Goal: Task Accomplishment & Management: Manage account settings

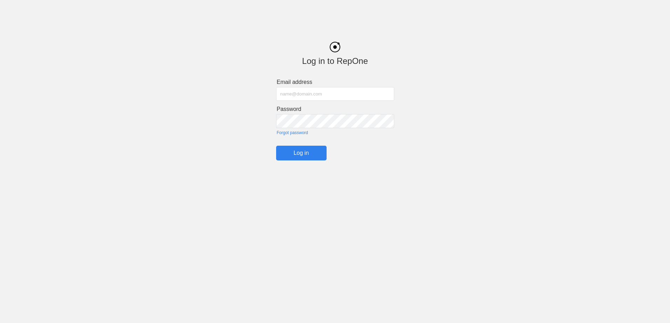
type input "[PERSON_NAME][EMAIL_ADDRESS][DOMAIN_NAME]"
click at [304, 154] on input "Log in" at bounding box center [301, 152] width 50 height 15
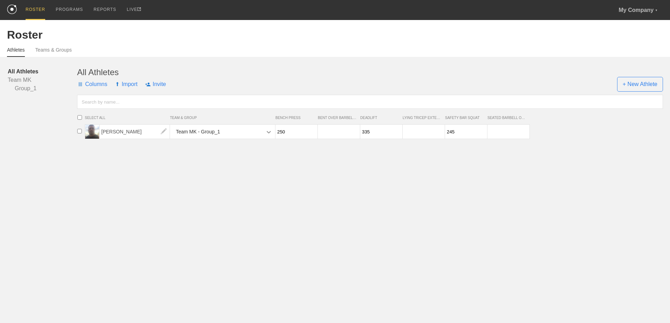
drag, startPoint x: 293, startPoint y: 134, endPoint x: 272, endPoint y: 134, distance: 21.4
click at [272, 134] on div "[PERSON_NAME] Team MK - Group_1 250 335 245" at bounding box center [307, 131] width 445 height 15
type input "285"
click at [326, 133] on input "number" at bounding box center [338, 132] width 40 height 14
type input "240"
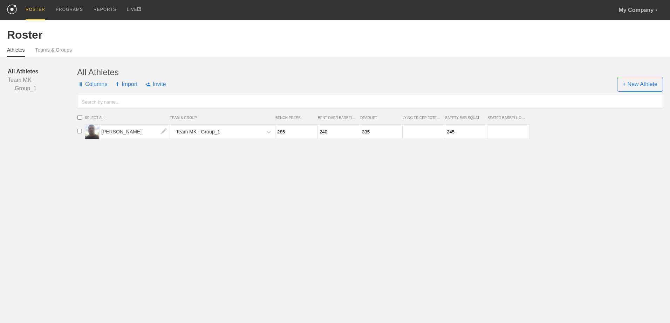
click at [372, 135] on input "335" at bounding box center [380, 132] width 40 height 14
click at [409, 132] on input "number" at bounding box center [423, 132] width 40 height 14
drag, startPoint x: 506, startPoint y: 122, endPoint x: 503, endPoint y: 128, distance: 6.9
click at [505, 124] on ul "SELECT ALL TEAM & GROUP BENCH PRESS BENT OVER BARBELL ROW DEADLIFT LYING TRICEP…" at bounding box center [372, 124] width 596 height 30
click at [502, 128] on input "number" at bounding box center [508, 132] width 40 height 14
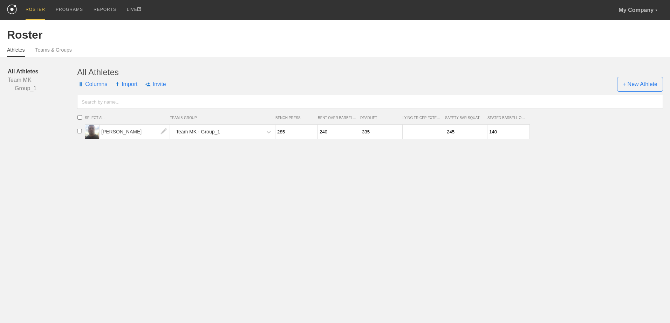
type input "140"
click at [498, 144] on html "ROSTER PROGRAMS REPORTS LIVE My Company ▼ [EMAIL_ADDRESS][DOMAIN_NAME] Settings…" at bounding box center [335, 72] width 670 height 144
click at [413, 126] on input "number" at bounding box center [423, 132] width 40 height 14
type input "110"
click at [458, 132] on input "245" at bounding box center [465, 132] width 40 height 14
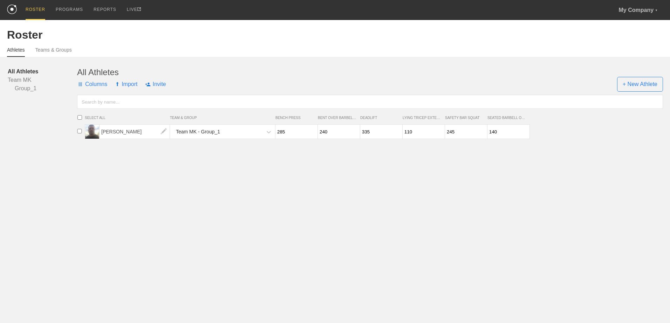
click at [454, 133] on input "245" at bounding box center [465, 132] width 40 height 14
click at [452, 133] on input "245" at bounding box center [465, 132] width 40 height 14
type input "285"
click at [500, 132] on input "140" at bounding box center [508, 132] width 40 height 14
click at [312, 132] on input "286" at bounding box center [296, 132] width 40 height 14
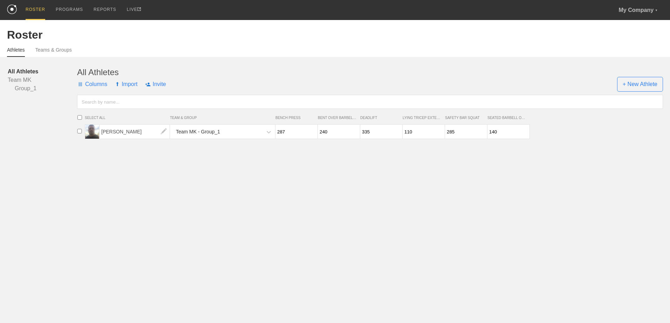
click at [312, 131] on input "287" at bounding box center [296, 132] width 40 height 14
click at [312, 131] on input "288" at bounding box center [296, 132] width 40 height 14
click at [312, 131] on input "289" at bounding box center [296, 132] width 40 height 14
type input "290"
click at [312, 131] on input "290" at bounding box center [296, 132] width 40 height 14
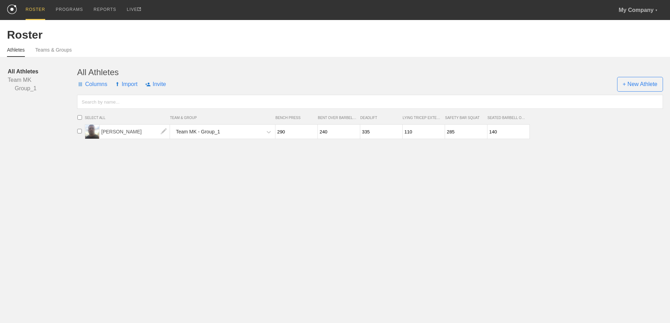
click at [324, 144] on html "ROSTER PROGRAMS REPORTS LIVE My Company ▼ [EMAIL_ADDRESS][DOMAIN_NAME] Settings…" at bounding box center [335, 72] width 670 height 144
click at [49, 51] on link "Teams & Groups" at bounding box center [53, 52] width 36 height 10
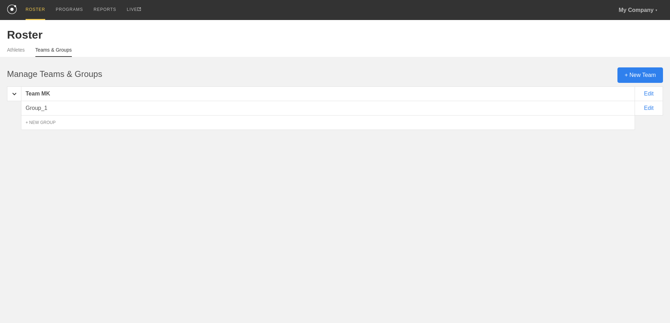
click at [38, 111] on div "Group_1" at bounding box center [328, 108] width 614 height 15
click at [19, 49] on link "Athletes" at bounding box center [16, 52] width 18 height 10
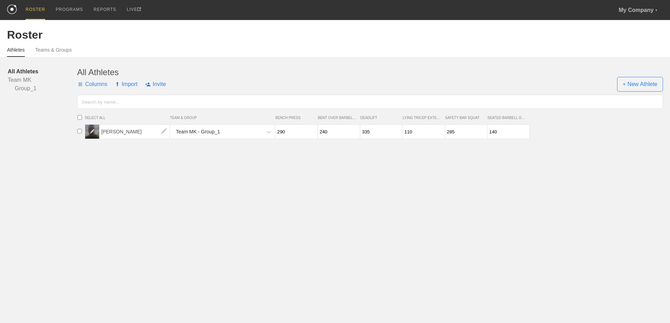
click at [94, 132] on img at bounding box center [92, 131] width 5 height 5
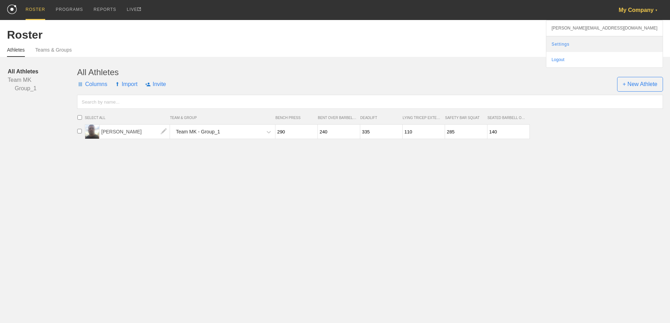
click at [640, 45] on link "Settings" at bounding box center [605, 43] width 116 height 15
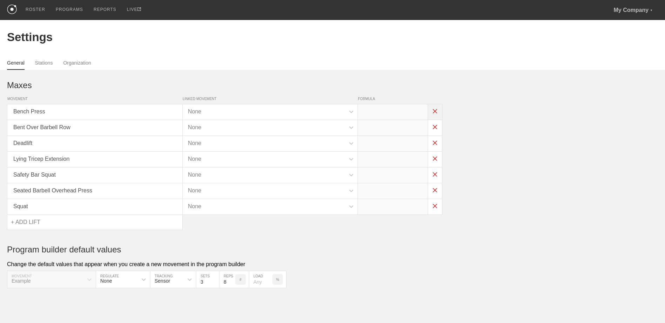
click at [436, 110] on img at bounding box center [435, 111] width 14 height 14
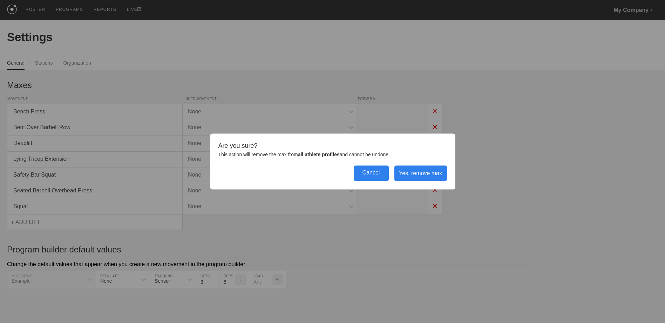
click at [379, 176] on div "Cancel" at bounding box center [371, 172] width 35 height 15
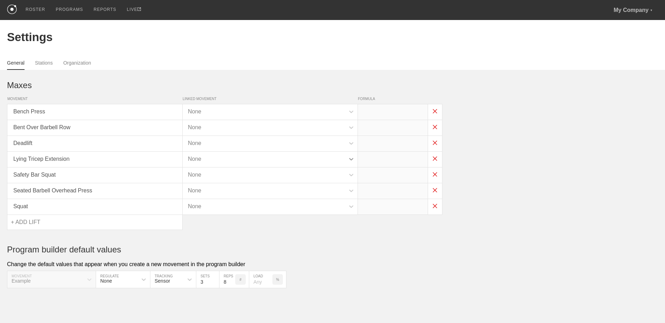
scroll to position [3, 0]
click at [39, 221] on div "+ ADD LIFT" at bounding box center [94, 221] width 175 height 15
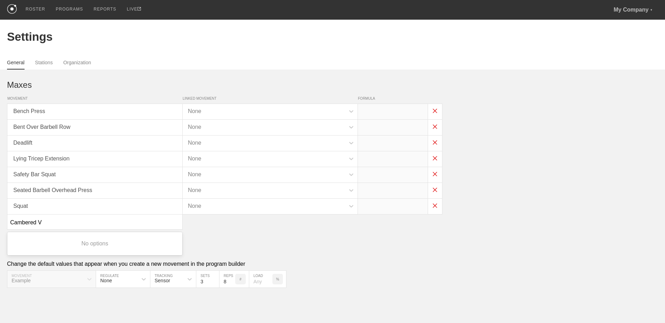
type input "Cambered"
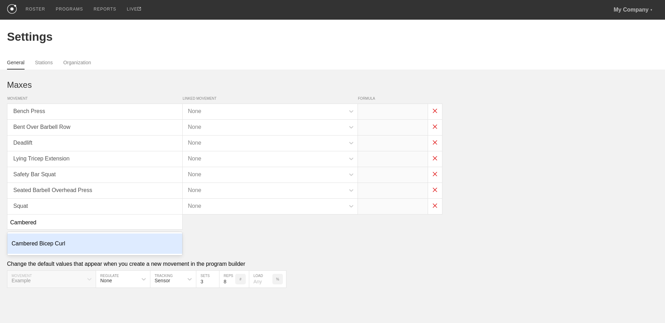
click at [53, 247] on div "Cambered Bicep Curl" at bounding box center [94, 243] width 175 height 20
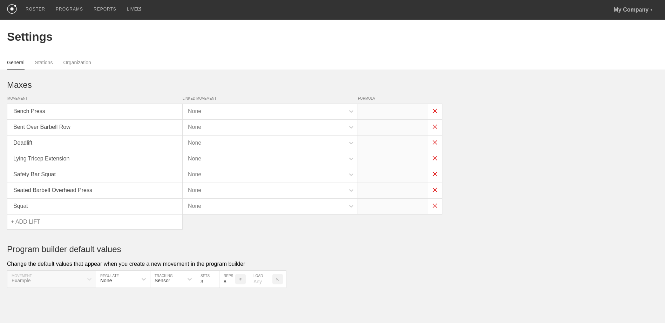
scroll to position [6, 0]
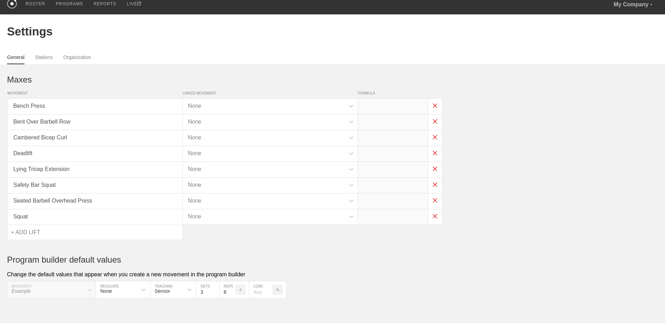
click at [56, 233] on div "option Cambered Bicep Curl, selected. 0 results available. Select is focused ,t…" at bounding box center [95, 231] width 176 height 15
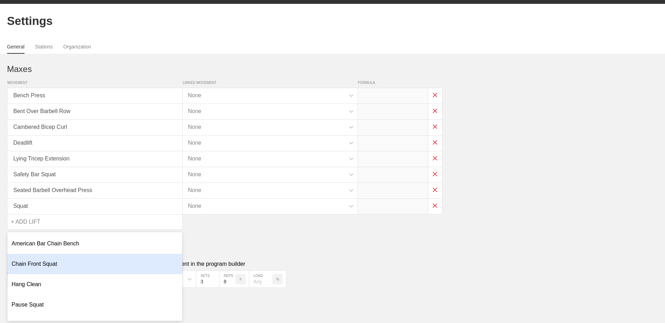
scroll to position [36, 0]
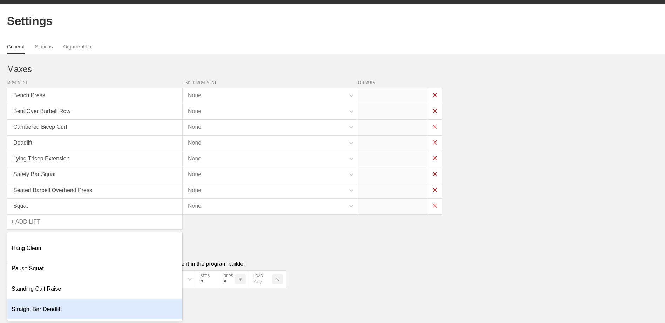
click at [89, 303] on div "Straight Bar Deadlift" at bounding box center [94, 309] width 175 height 20
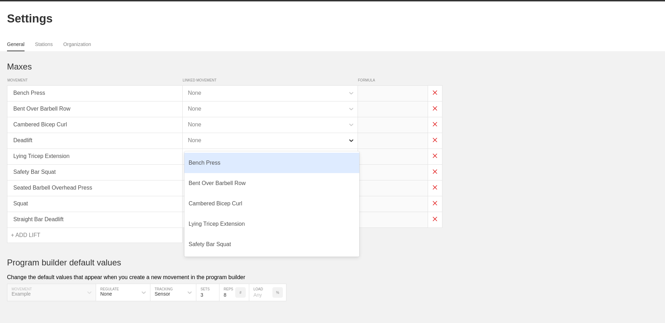
click at [351, 141] on icon at bounding box center [351, 140] width 7 height 7
click at [461, 318] on html "ROSTER PROGRAMS REPORTS LIVE My Company ▼ [EMAIL_ADDRESS][DOMAIN_NAME] Settings…" at bounding box center [332, 158] width 665 height 354
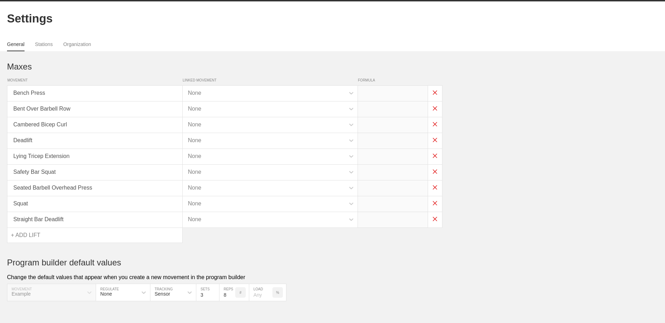
click at [142, 143] on div "Deadlift" at bounding box center [94, 141] width 175 height 16
click at [434, 142] on img at bounding box center [435, 140] width 14 height 14
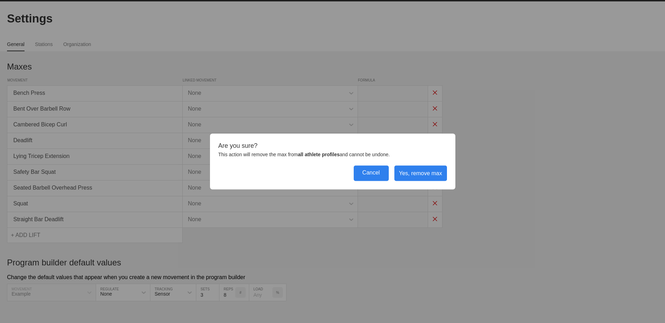
click at [378, 175] on div "Cancel" at bounding box center [371, 172] width 35 height 15
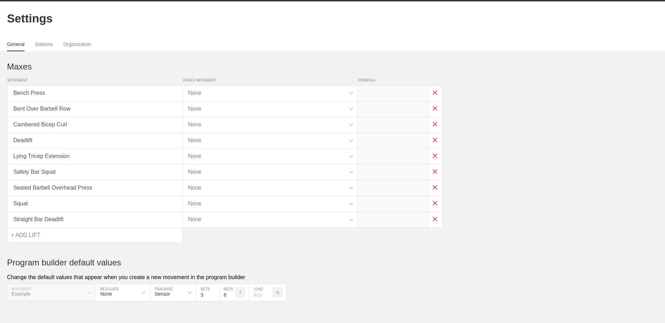
scroll to position [34, 0]
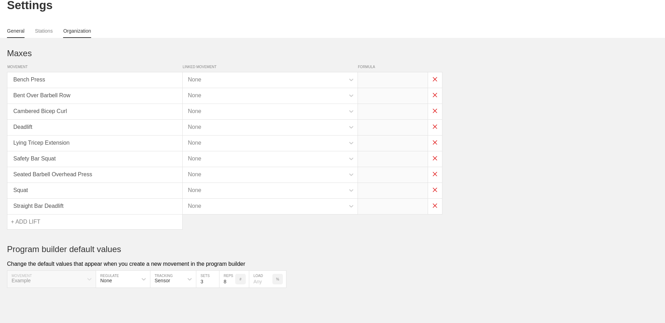
click at [73, 29] on link "Organization" at bounding box center [77, 33] width 28 height 10
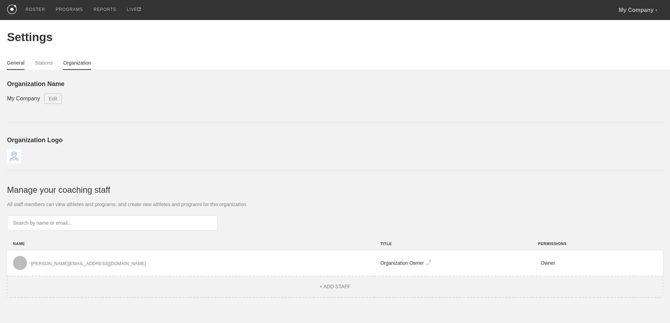
click at [16, 64] on link "General" at bounding box center [16, 65] width 18 height 10
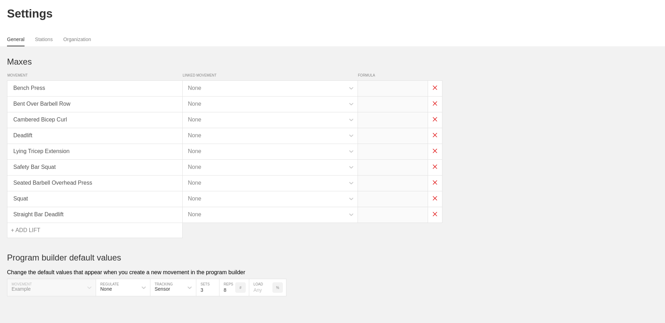
scroll to position [34, 0]
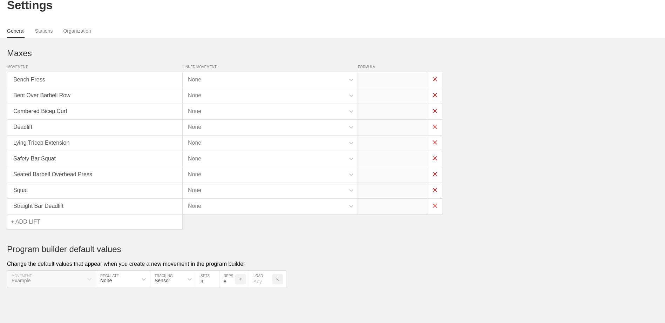
click at [40, 221] on div "+ ADD LIFT" at bounding box center [94, 221] width 175 height 15
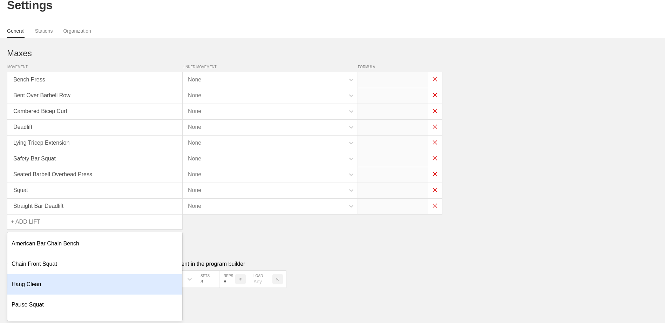
click at [71, 284] on div "Hang Clean" at bounding box center [94, 284] width 175 height 20
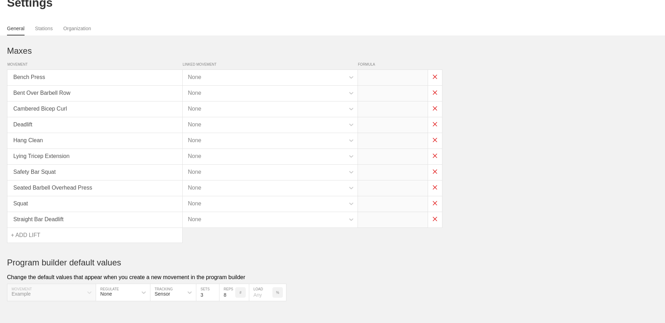
scroll to position [37, 0]
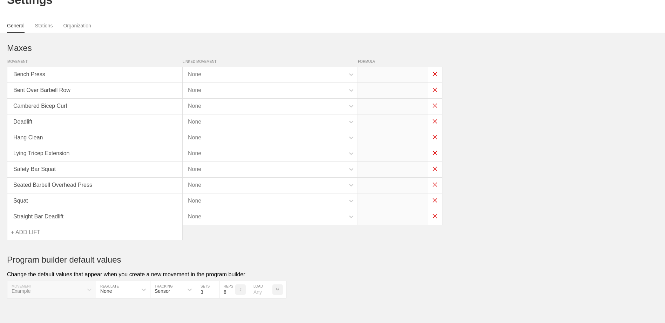
click at [54, 229] on div "+ ADD LIFT" at bounding box center [94, 232] width 175 height 15
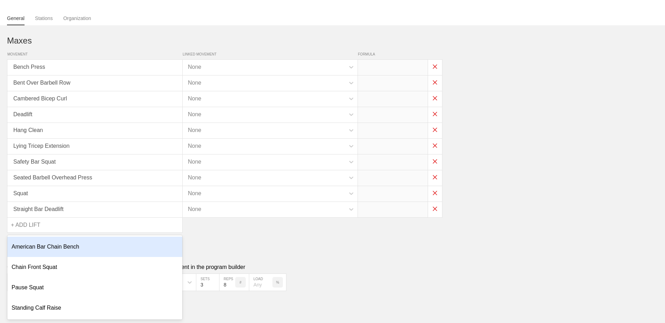
scroll to position [46, 0]
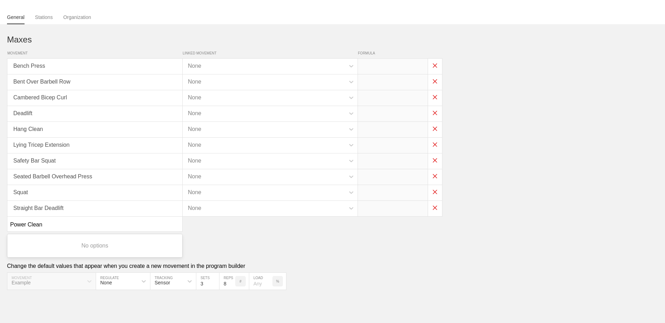
type input "Power Clean"
click at [275, 237] on div "Maxes MOVEMENT LINKED MOVEMENT FORMULA Bench Press None Bent Over Barbell Row N…" at bounding box center [332, 156] width 651 height 265
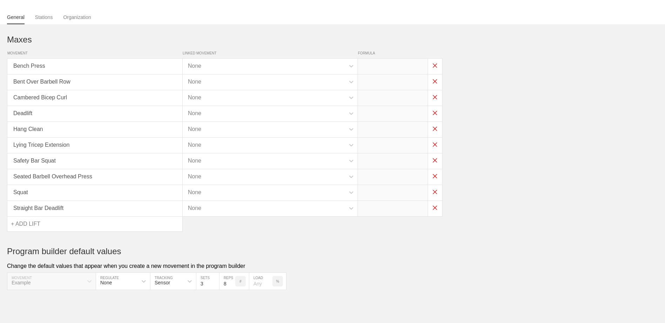
click at [118, 224] on div "+ ADD LIFT" at bounding box center [94, 223] width 175 height 15
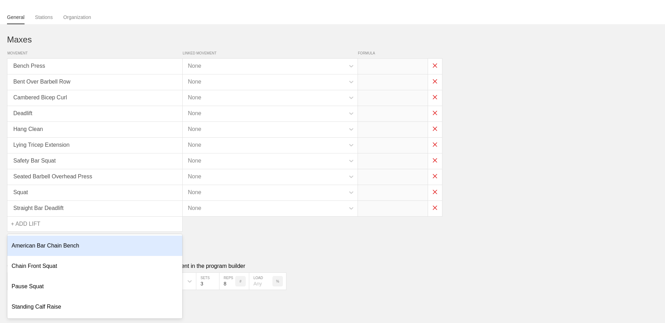
click at [240, 239] on div "Maxes MOVEMENT LINKED MOVEMENT FORMULA Bench Press None Bent Over Barbell Row N…" at bounding box center [332, 156] width 651 height 265
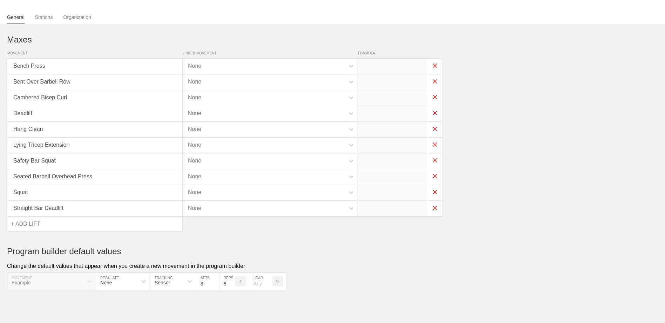
click at [15, 18] on link "General" at bounding box center [16, 19] width 18 height 10
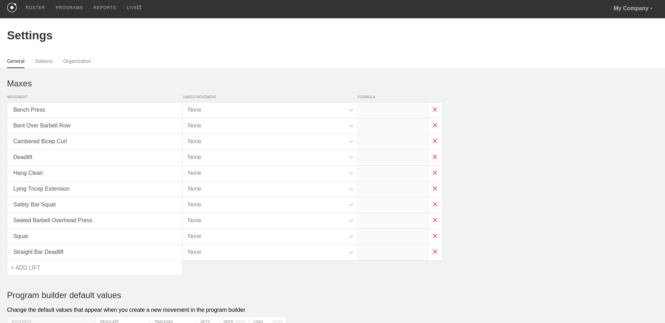
scroll to position [0, 0]
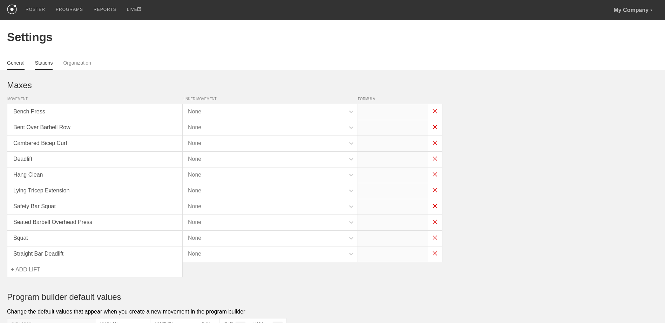
click at [40, 65] on link "Stations" at bounding box center [44, 65] width 18 height 10
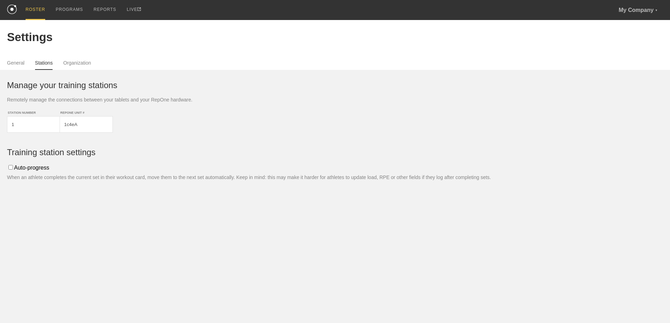
click at [36, 5] on div "ROSTER" at bounding box center [36, 10] width 20 height 20
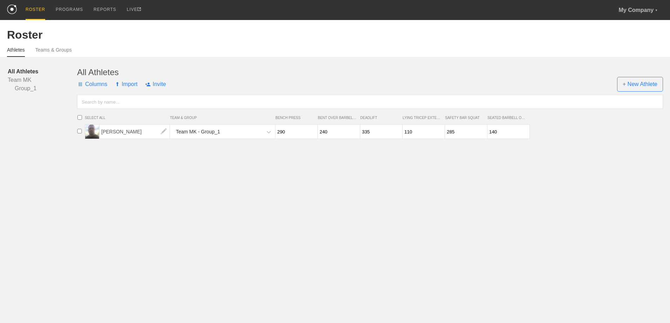
click at [296, 134] on input "290" at bounding box center [296, 132] width 40 height 14
click at [21, 80] on link "Team MK" at bounding box center [42, 80] width 69 height 8
click at [93, 86] on span "Columns" at bounding box center [92, 84] width 30 height 21
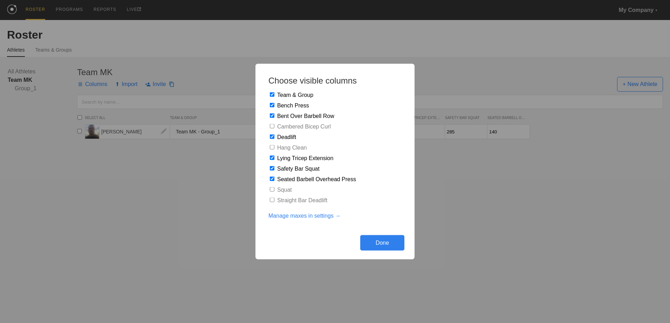
click at [271, 125] on input "checkbox" at bounding box center [272, 126] width 5 height 5
checkbox input "true"
click at [272, 146] on input "checkbox" at bounding box center [272, 147] width 5 height 5
checkbox input "true"
drag, startPoint x: 271, startPoint y: 200, endPoint x: 281, endPoint y: 199, distance: 9.9
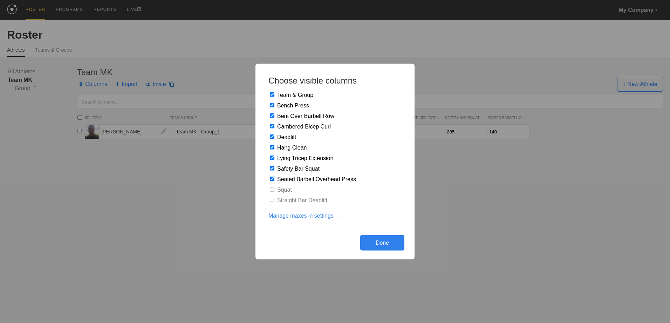
click at [272, 200] on input "checkbox" at bounding box center [272, 199] width 5 height 5
checkbox input "true"
click at [272, 135] on input "checkbox" at bounding box center [272, 136] width 5 height 5
checkbox input "false"
click at [376, 241] on div "Done" at bounding box center [382, 242] width 44 height 15
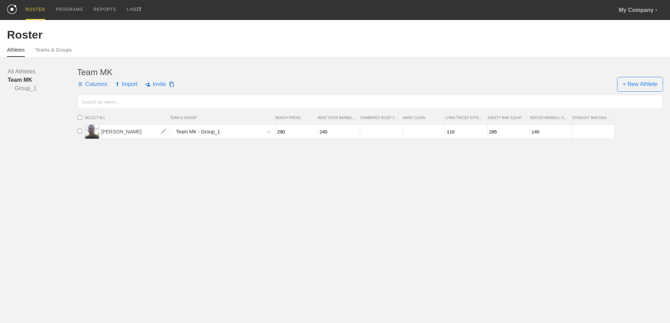
click at [380, 133] on input "number" at bounding box center [380, 132] width 40 height 14
type input "125"
click at [440, 144] on html "ROSTER PROGRAMS REPORTS LIVE My Company ▼ [EMAIL_ADDRESS][DOMAIN_NAME] Settings…" at bounding box center [335, 72] width 670 height 144
click at [591, 132] on input "number" at bounding box center [593, 132] width 40 height 14
type input "335"
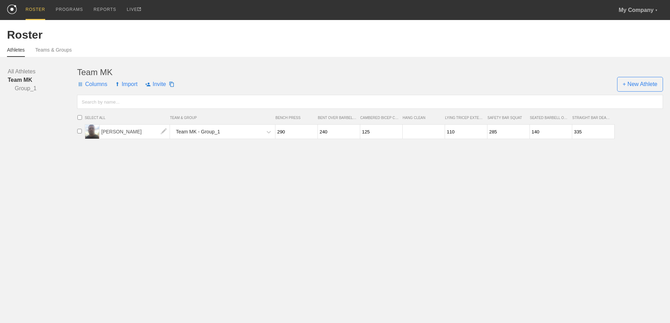
click at [547, 144] on html "ROSTER PROGRAMS REPORTS LIVE My Company ▼ [EMAIL_ADDRESS][DOMAIN_NAME] Settings…" at bounding box center [335, 72] width 670 height 144
click at [62, 8] on div "PROGRAMS" at bounding box center [69, 10] width 27 height 20
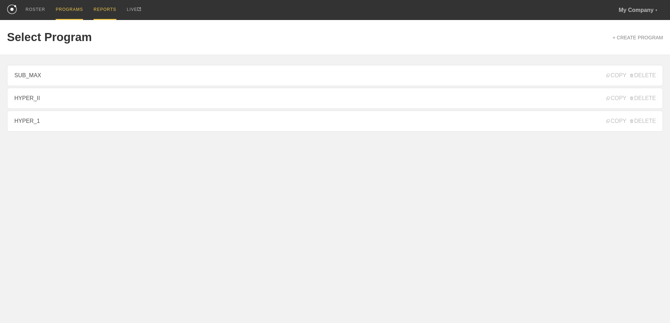
click at [94, 9] on div "REPORTS" at bounding box center [105, 10] width 23 height 20
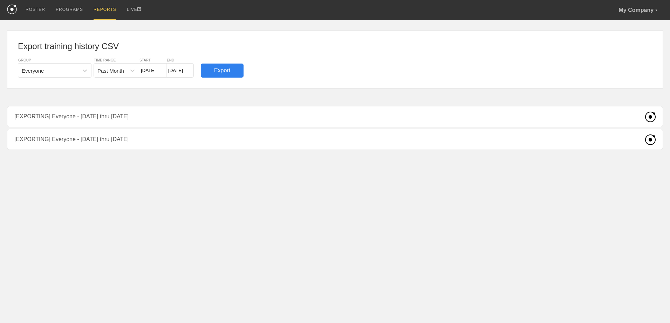
drag, startPoint x: 652, startPoint y: 111, endPoint x: 652, endPoint y: 116, distance: 4.9
click at [652, 113] on div "Export training history CSV GROUP Everyone TIME RANGE Past Month START [DATE] E…" at bounding box center [335, 85] width 656 height 130
click at [652, 116] on div "Export training history CSV GROUP Everyone TIME RANGE Past Month START [DATE] E…" at bounding box center [335, 85] width 656 height 130
drag, startPoint x: 650, startPoint y: 117, endPoint x: 392, endPoint y: 139, distance: 259.7
drag, startPoint x: 392, startPoint y: 139, endPoint x: 298, endPoint y: 128, distance: 94.6
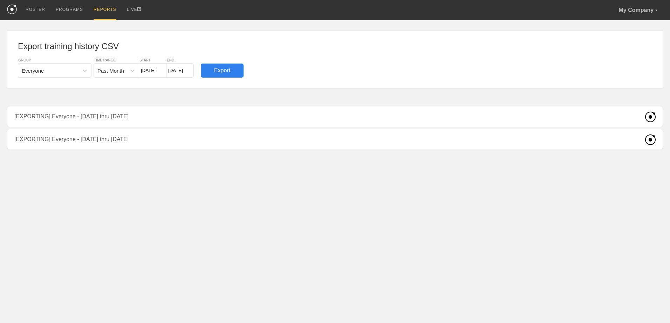
drag, startPoint x: 298, startPoint y: 128, endPoint x: 229, endPoint y: 130, distance: 69.1
click at [229, 130] on div "Export training history CSV GROUP Everyone TIME RANGE Past Month START [DATE] E…" at bounding box center [335, 85] width 656 height 130
click at [66, 11] on div "PROGRAMS" at bounding box center [69, 10] width 27 height 20
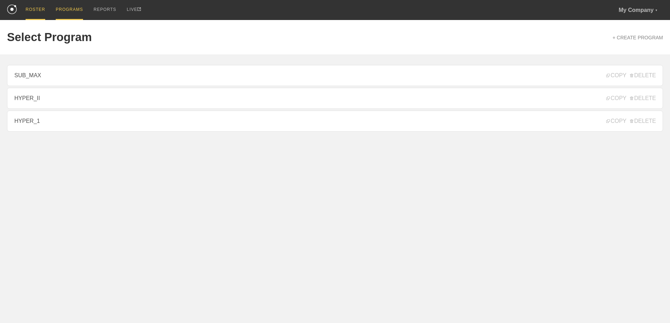
click at [40, 9] on div "ROSTER" at bounding box center [36, 10] width 20 height 20
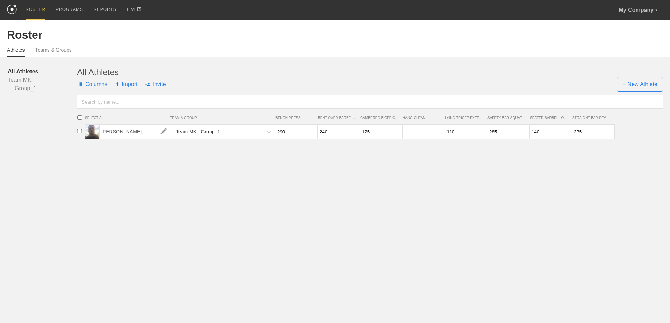
click at [164, 132] on img at bounding box center [164, 131] width 14 height 14
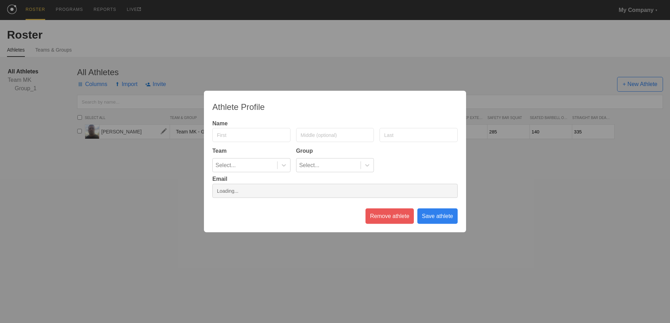
type input "[PERSON_NAME]"
type input "[PERSON_NAME][EMAIL_ADDRESS][DOMAIN_NAME]"
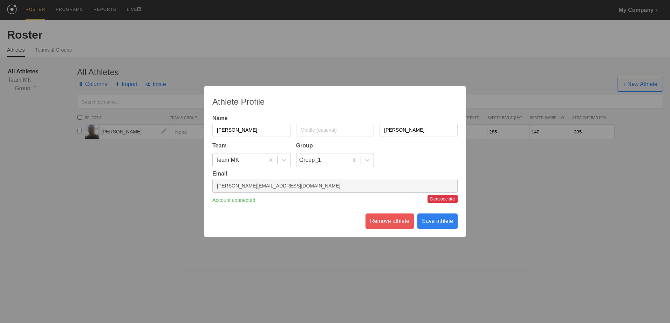
click at [497, 206] on div "Athlete Profile Name [PERSON_NAME] Team Group Team MK Group_1 Email [EMAIL_ADDR…" at bounding box center [335, 161] width 670 height 323
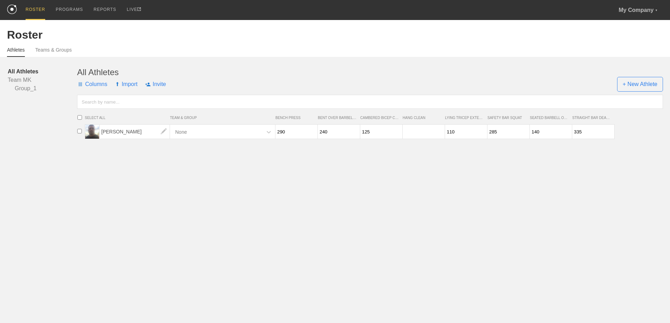
click at [184, 136] on div "None" at bounding box center [181, 131] width 12 height 13
click at [268, 133] on icon at bounding box center [269, 132] width 4 height 2
click at [268, 132] on icon at bounding box center [268, 131] width 7 height 7
click at [267, 131] on icon at bounding box center [268, 131] width 7 height 7
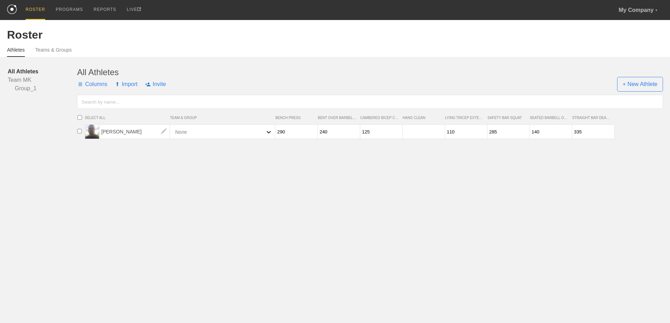
click at [266, 130] on icon at bounding box center [268, 131] width 7 height 7
click at [265, 130] on icon at bounding box center [268, 131] width 7 height 7
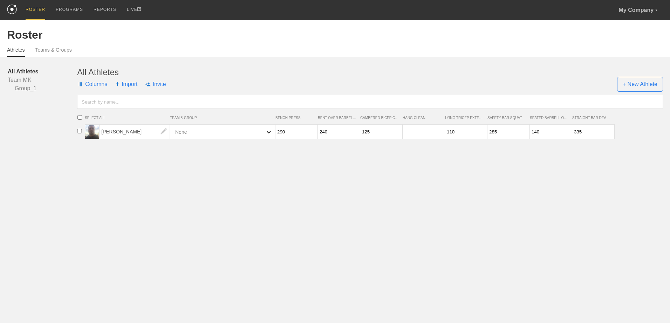
click at [265, 130] on icon at bounding box center [268, 131] width 7 height 7
click at [23, 89] on link "Group_1" at bounding box center [42, 88] width 69 height 8
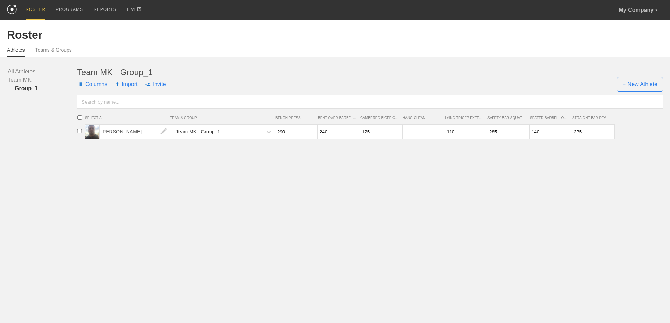
click at [228, 134] on div "Team MK - Group_1" at bounding box center [217, 131] width 91 height 14
click at [269, 130] on icon at bounding box center [268, 131] width 7 height 7
click at [268, 131] on icon at bounding box center [268, 131] width 7 height 7
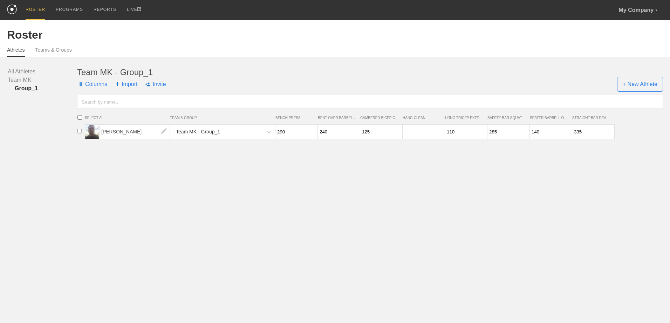
click at [18, 39] on div "Roster" at bounding box center [335, 34] width 656 height 13
click at [12, 9] on img at bounding box center [12, 9] width 10 height 9
click at [35, 9] on div "ROSTER" at bounding box center [36, 10] width 20 height 20
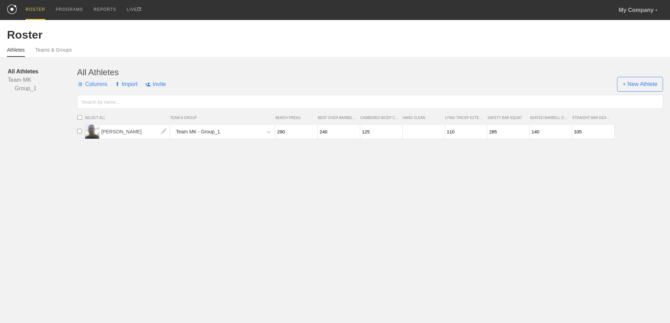
click at [99, 85] on span "Columns" at bounding box center [92, 84] width 30 height 21
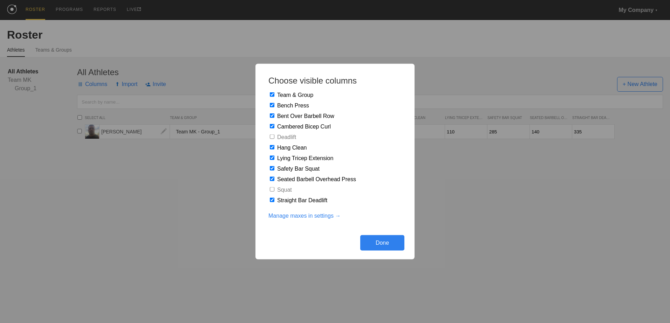
click at [305, 216] on link "Manage maxes in settings →" at bounding box center [305, 215] width 72 height 6
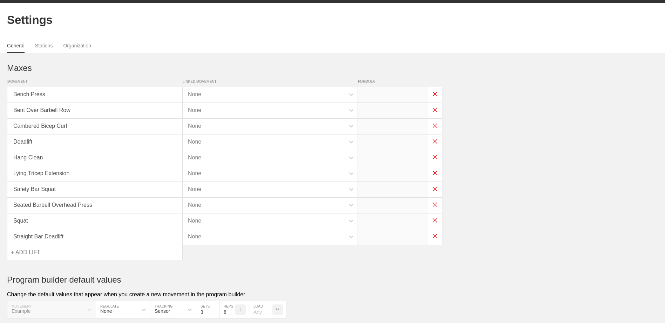
scroll to position [50, 0]
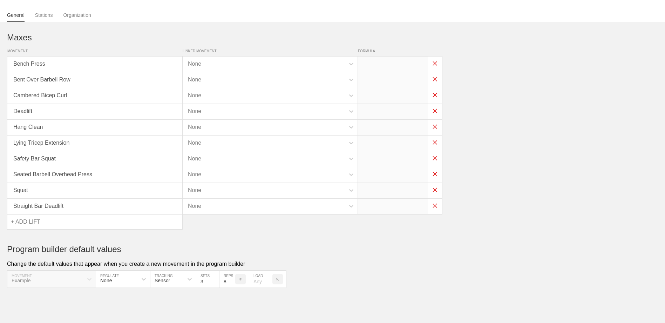
click at [26, 220] on div "+ ADD LIFT" at bounding box center [25, 221] width 29 height 15
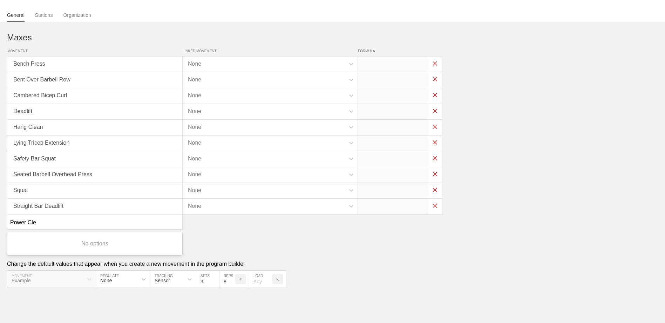
type input "Power Clean"
click at [85, 241] on div "No options" at bounding box center [94, 243] width 175 height 20
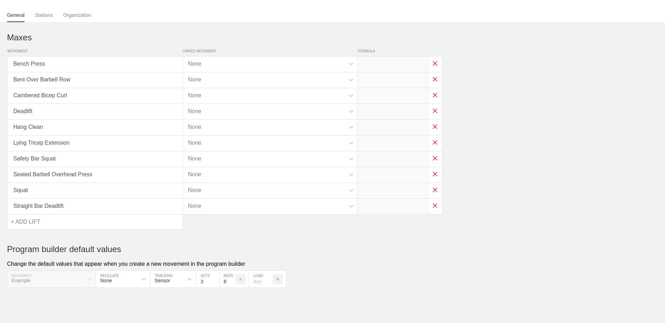
click at [69, 224] on div "+ ADD LIFT" at bounding box center [94, 221] width 175 height 15
click at [27, 219] on div "+ ADD LIFT" at bounding box center [25, 221] width 29 height 15
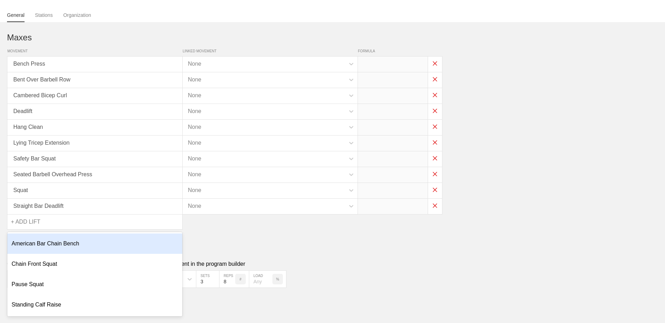
click at [29, 220] on div "+ ADD LIFT" at bounding box center [25, 221] width 29 height 15
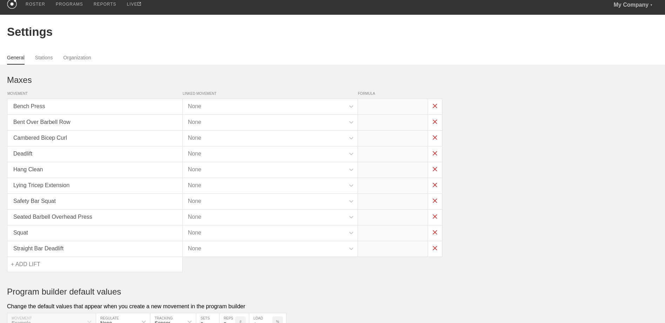
scroll to position [0, 0]
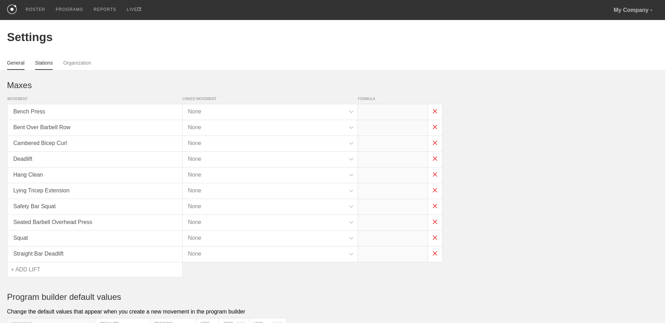
click at [46, 62] on link "Stations" at bounding box center [44, 65] width 18 height 10
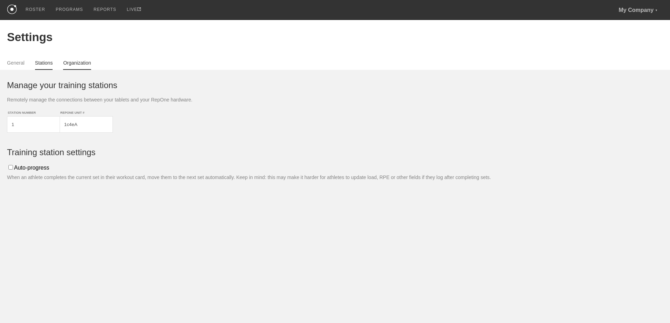
click at [81, 67] on link "Organization" at bounding box center [77, 65] width 28 height 10
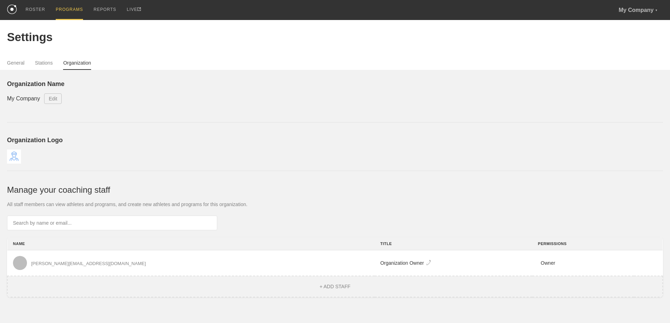
click at [65, 11] on div "PROGRAMS" at bounding box center [69, 10] width 27 height 20
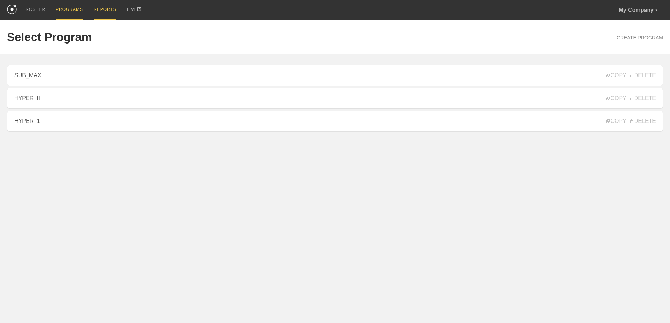
click at [99, 8] on div "REPORTS" at bounding box center [105, 10] width 23 height 20
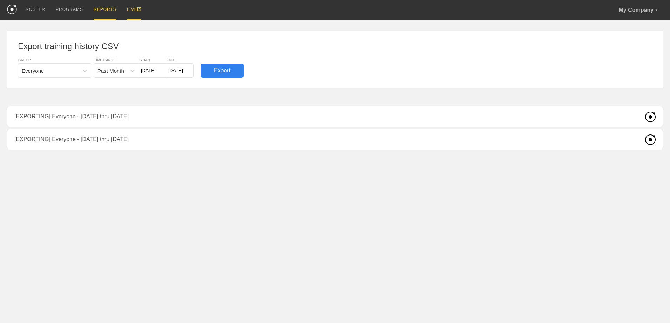
click at [127, 7] on div "LIVE" at bounding box center [134, 10] width 14 height 20
click at [38, 13] on div "ROSTER" at bounding box center [36, 10] width 20 height 20
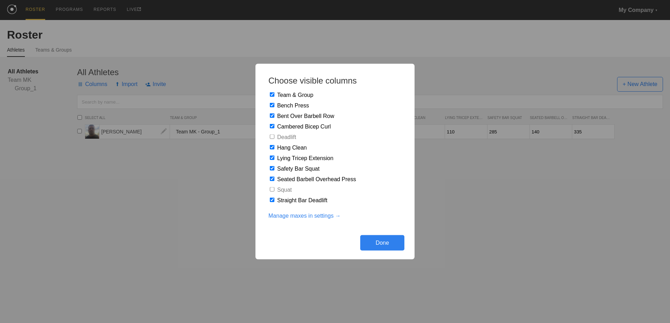
click at [273, 93] on input "checkbox" at bounding box center [272, 94] width 5 height 5
checkbox input "false"
click at [379, 237] on div "Done" at bounding box center [382, 242] width 44 height 15
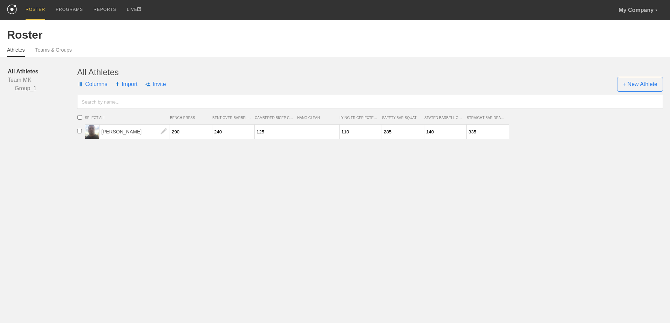
click at [106, 75] on span "Columns" at bounding box center [92, 84] width 30 height 21
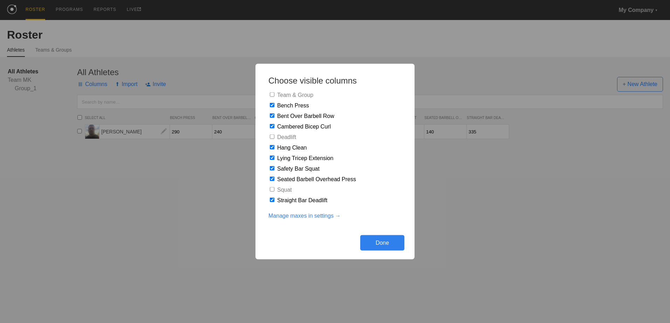
click at [153, 65] on div "Choose visible columns Team & Group Bench Press Bent Over Barbell Row Cambered …" at bounding box center [335, 161] width 670 height 323
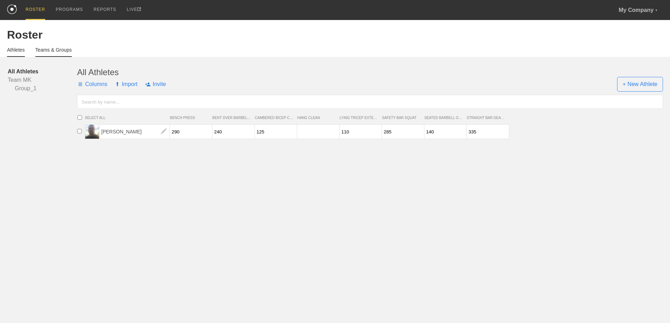
click at [57, 54] on link "Teams & Groups" at bounding box center [53, 52] width 36 height 10
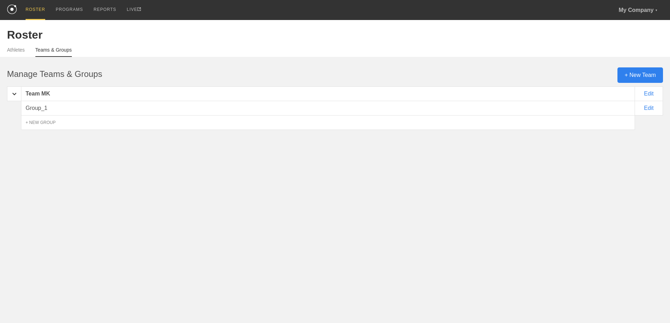
click at [41, 110] on div "Group_1" at bounding box center [328, 108] width 614 height 15
click at [40, 89] on div "Team MK" at bounding box center [328, 93] width 614 height 15
click at [19, 98] on div at bounding box center [14, 93] width 14 height 15
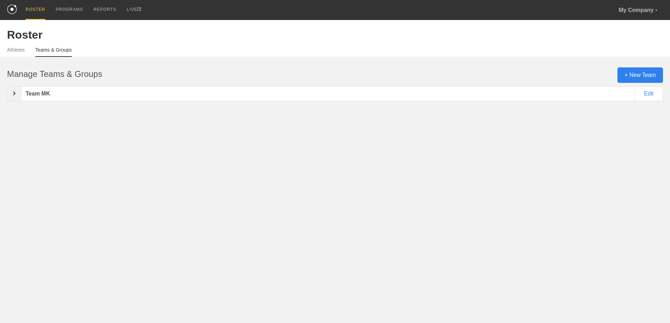
click at [19, 97] on div at bounding box center [14, 93] width 14 height 15
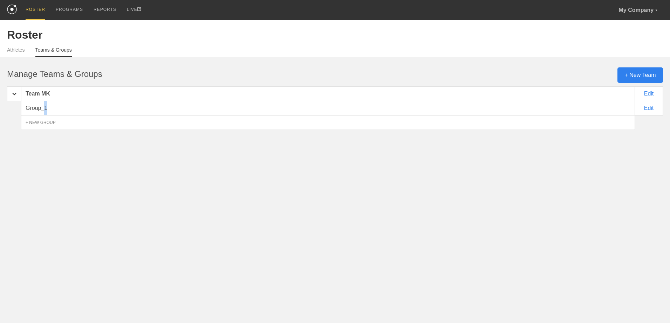
click at [45, 110] on div "Group_1" at bounding box center [328, 108] width 614 height 15
click at [322, 95] on div "Team MK" at bounding box center [328, 93] width 614 height 15
click at [653, 111] on div "Edit" at bounding box center [649, 108] width 28 height 15
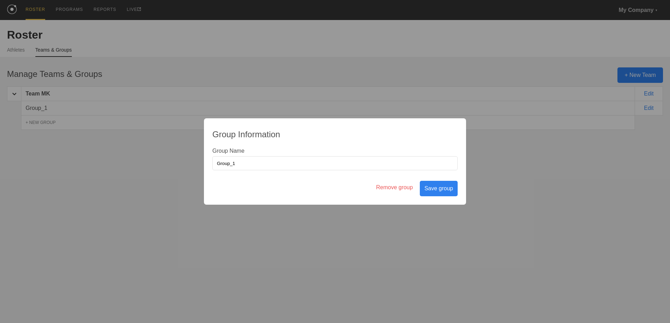
drag, startPoint x: 431, startPoint y: 203, endPoint x: 448, endPoint y: 193, distance: 19.5
click at [432, 203] on div "Group Information Group Name Group_1 Remove group Save group" at bounding box center [335, 161] width 262 height 86
click at [450, 191] on div "Save group" at bounding box center [439, 188] width 38 height 15
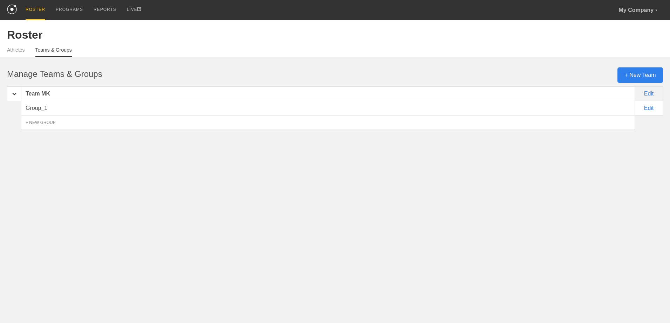
click at [651, 92] on div "Edit" at bounding box center [649, 93] width 28 height 15
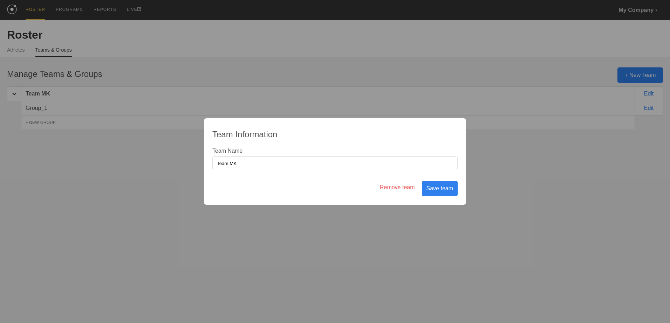
click at [496, 162] on div "Team Information Team Name Team MK Remove team Save team" at bounding box center [335, 161] width 670 height 323
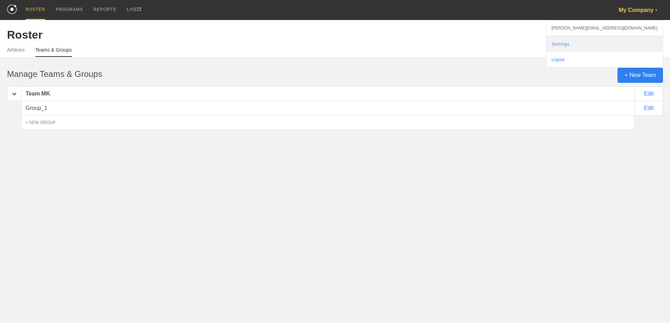
click at [643, 44] on link "Settings" at bounding box center [605, 43] width 116 height 15
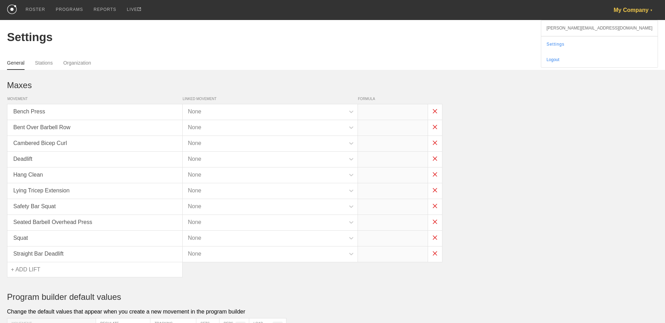
click at [637, 28] on div "[PERSON_NAME][EMAIL_ADDRESS][DOMAIN_NAME]" at bounding box center [599, 28] width 116 height 16
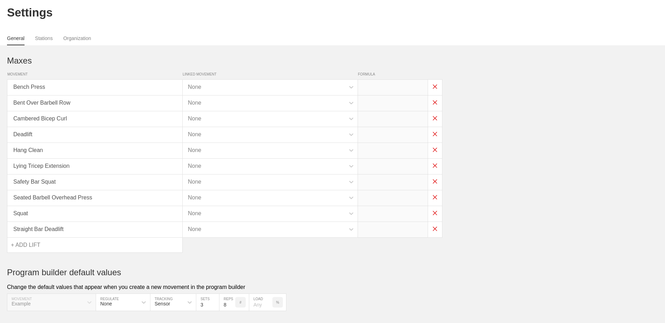
scroll to position [50, 0]
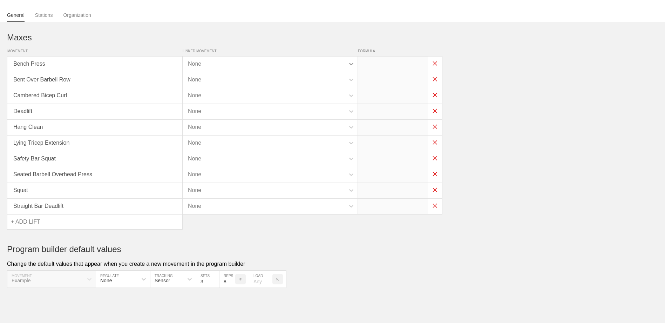
click at [346, 64] on div at bounding box center [351, 63] width 13 height 13
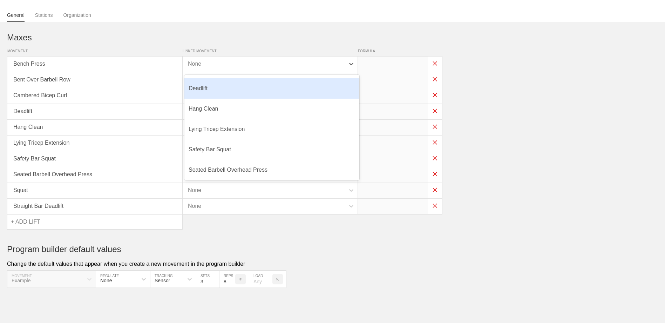
scroll to position [81, 0]
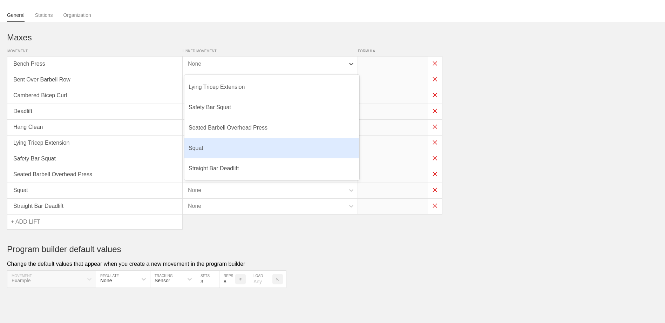
click at [382, 303] on html "ROSTER PROGRAMS REPORTS LIVE My Company ▼ [EMAIL_ADDRESS][DOMAIN_NAME] Settings…" at bounding box center [332, 137] width 665 height 370
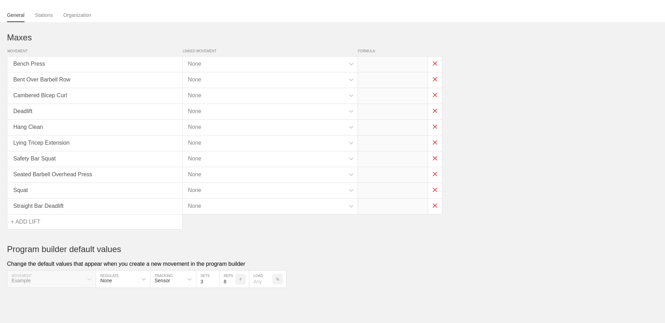
click at [395, 40] on h1 "Maxes" at bounding box center [332, 38] width 651 height 10
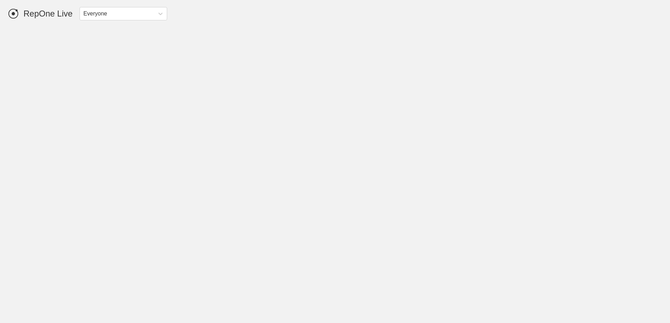
click at [7, 18] on div "RepOne Live Everyone" at bounding box center [335, 10] width 670 height 20
click at [13, 13] on circle at bounding box center [13, 13] width 3 height 3
click at [43, 12] on h1 "RepOne Live" at bounding box center [47, 14] width 49 height 10
